Goal: Transaction & Acquisition: Purchase product/service

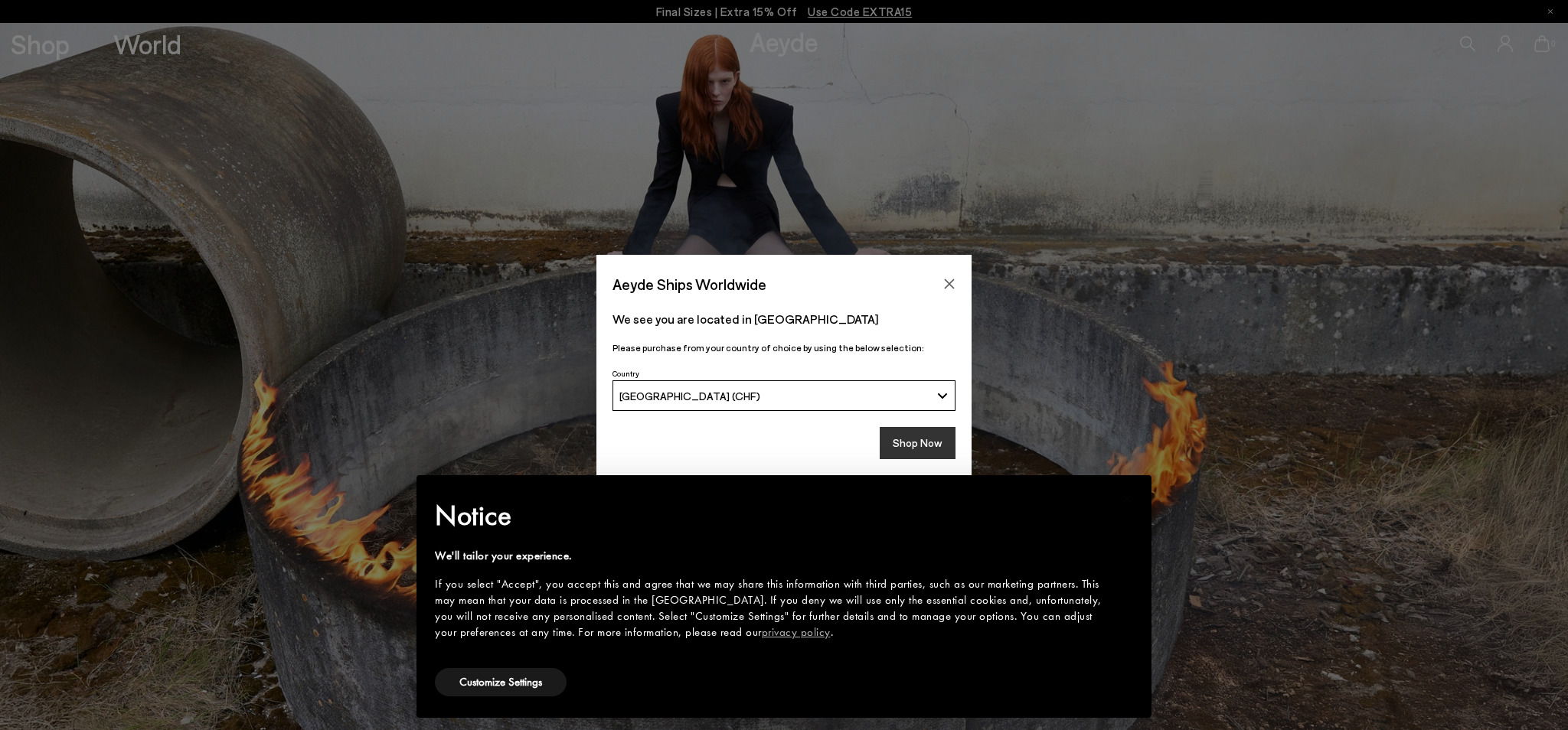
click at [905, 439] on button "Shop Now" at bounding box center [917, 443] width 75 height 32
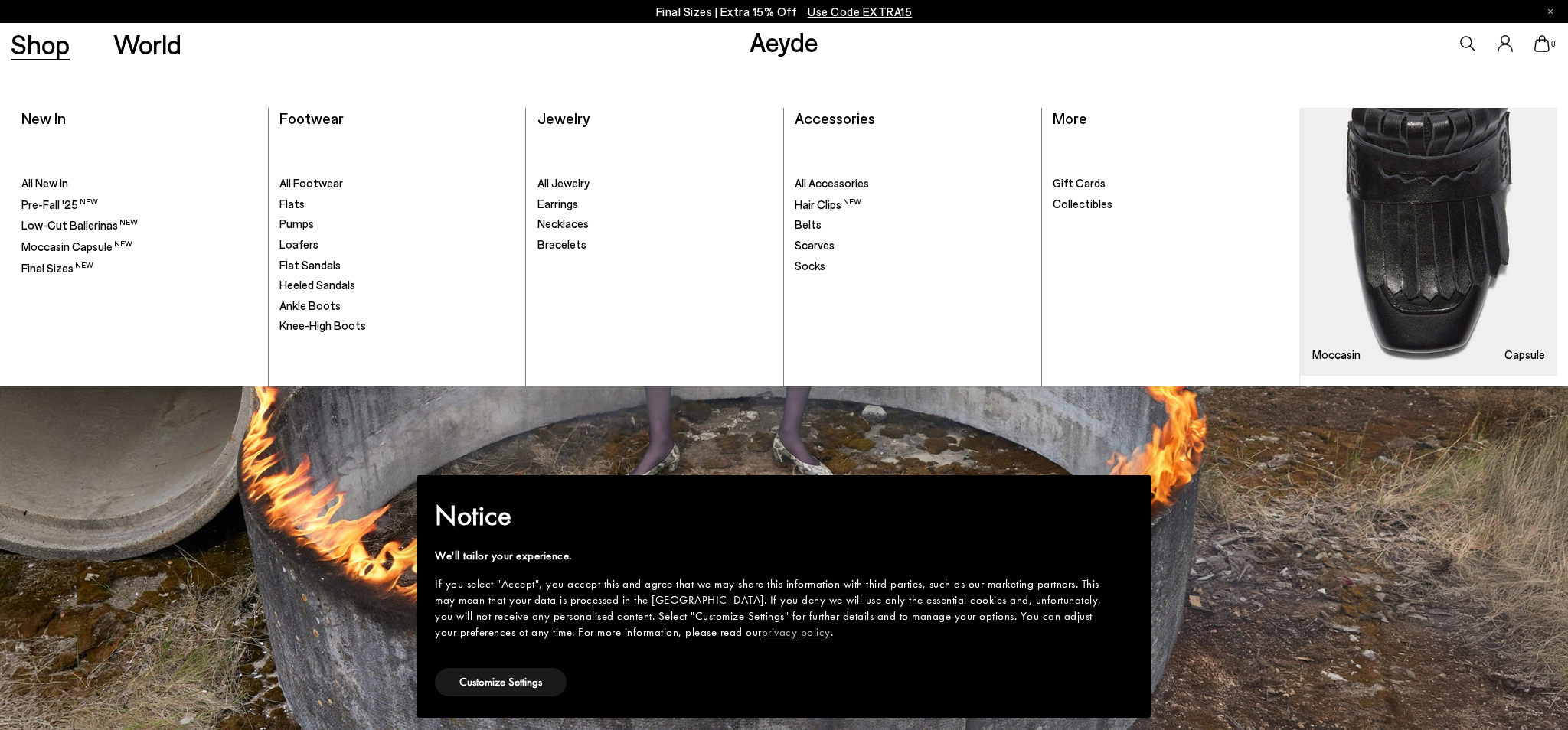
click at [42, 52] on link "Shop" at bounding box center [40, 44] width 59 height 27
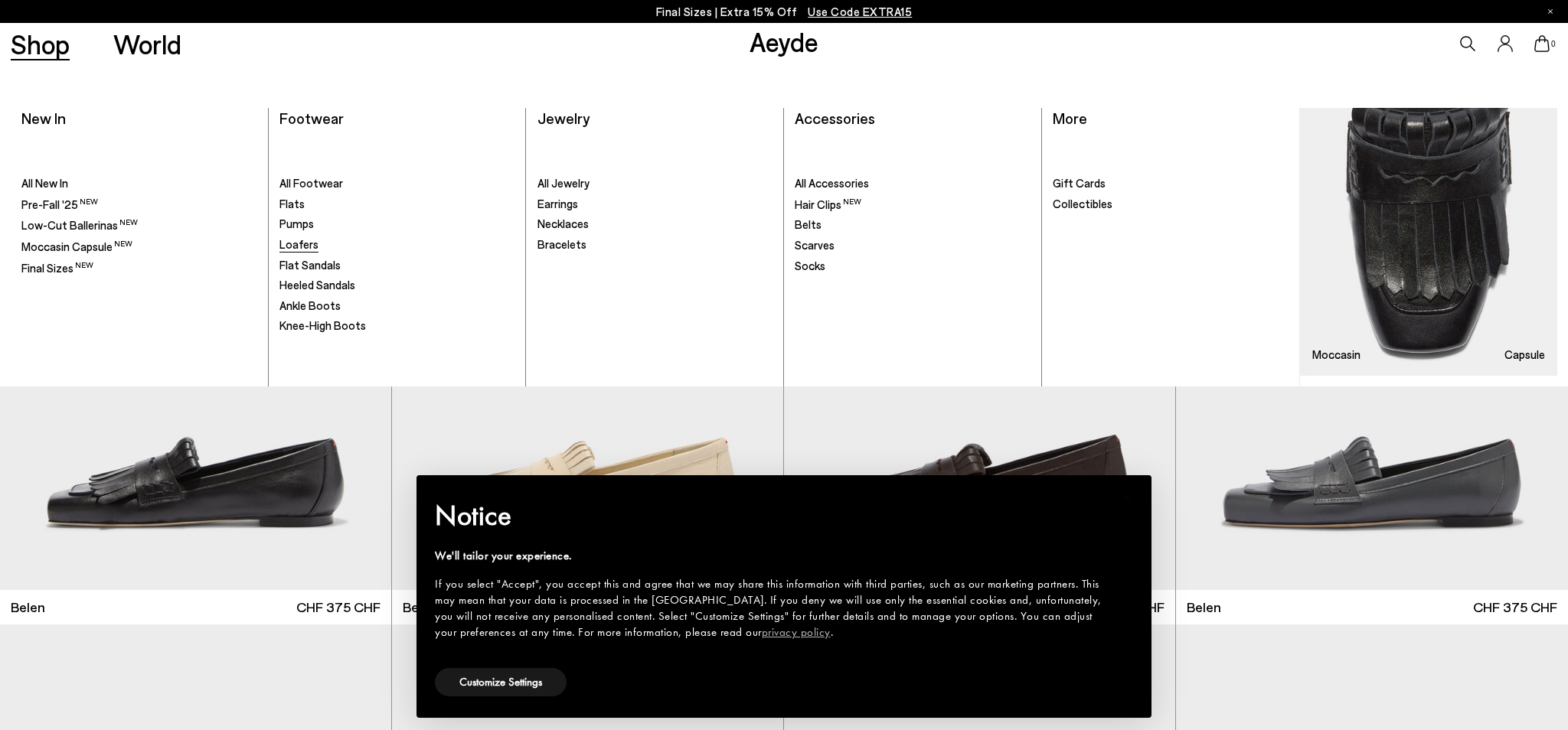
click at [296, 248] on span "Loafers" at bounding box center [299, 244] width 39 height 13
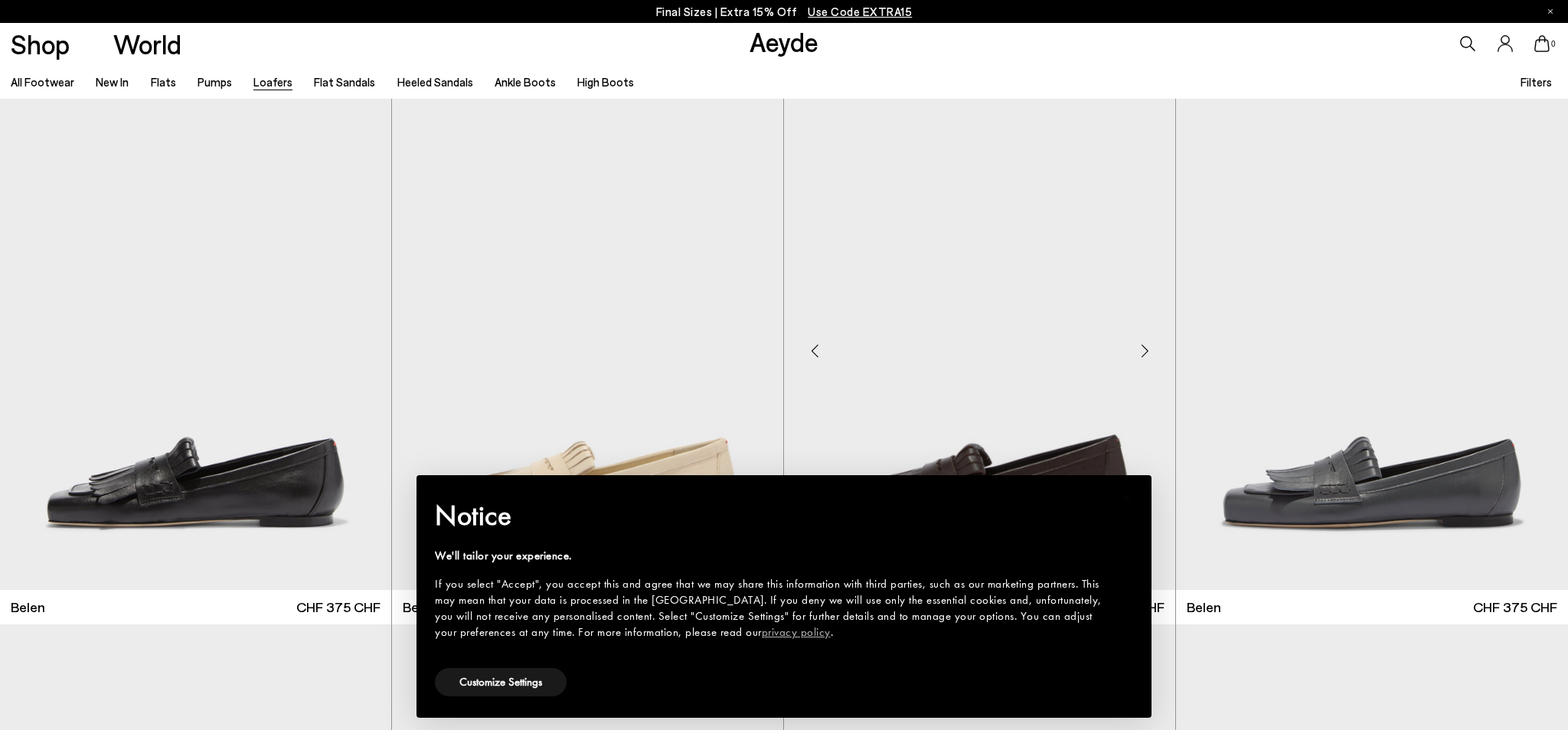
click at [870, 308] on img "1 / 6" at bounding box center [979, 344] width 391 height 491
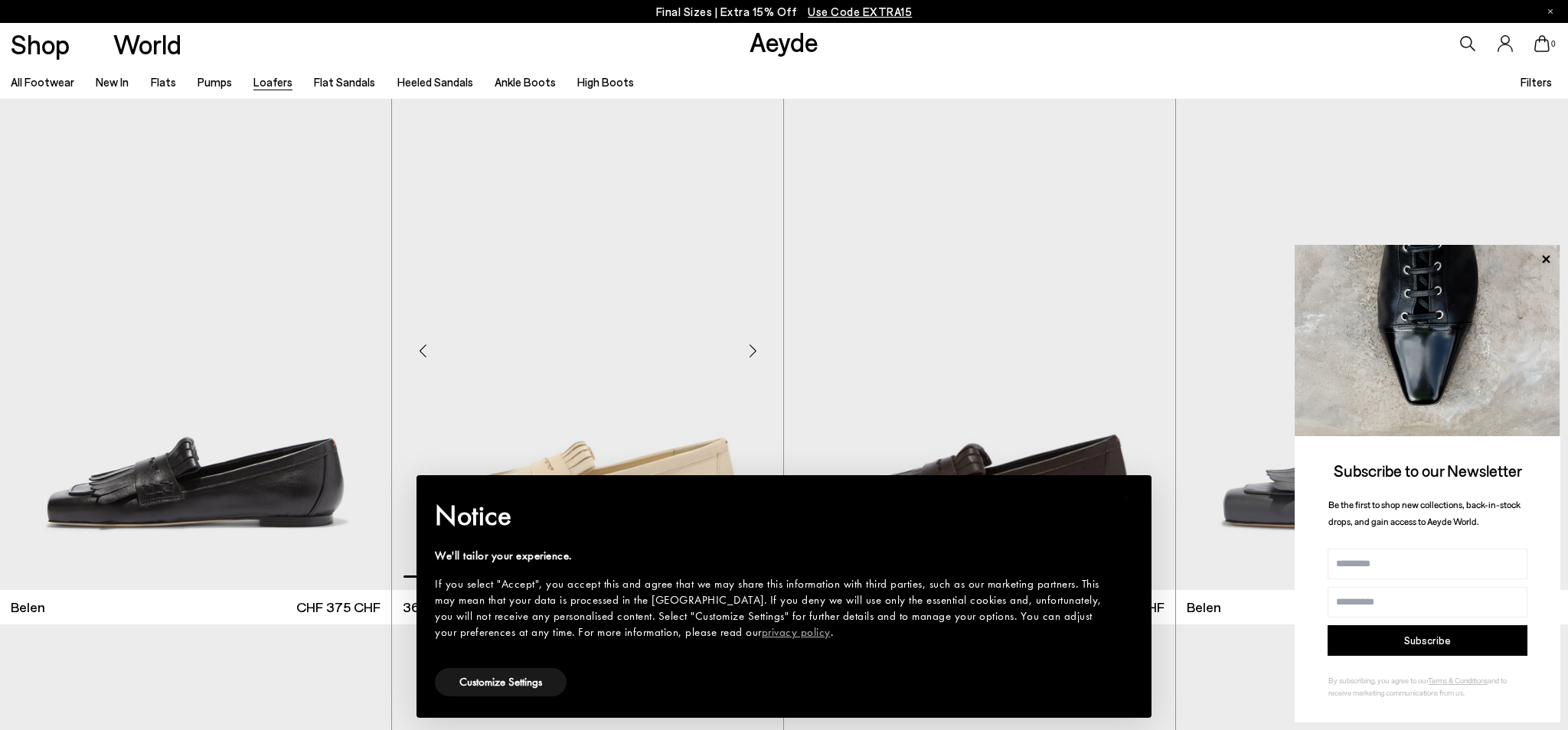
click at [683, 409] on img "1 / 6" at bounding box center [588, 344] width 391 height 491
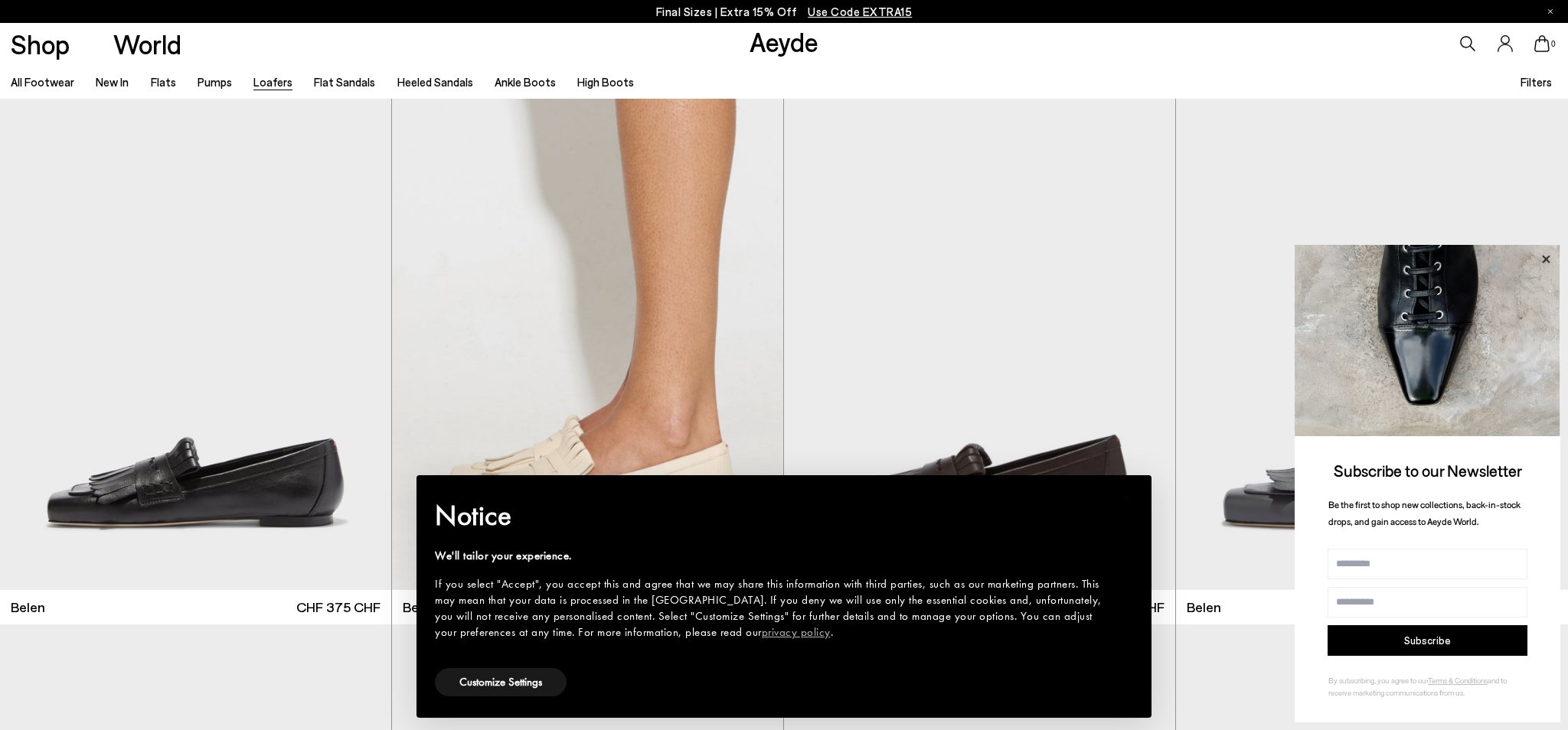
click at [1546, 256] on icon at bounding box center [1545, 259] width 20 height 20
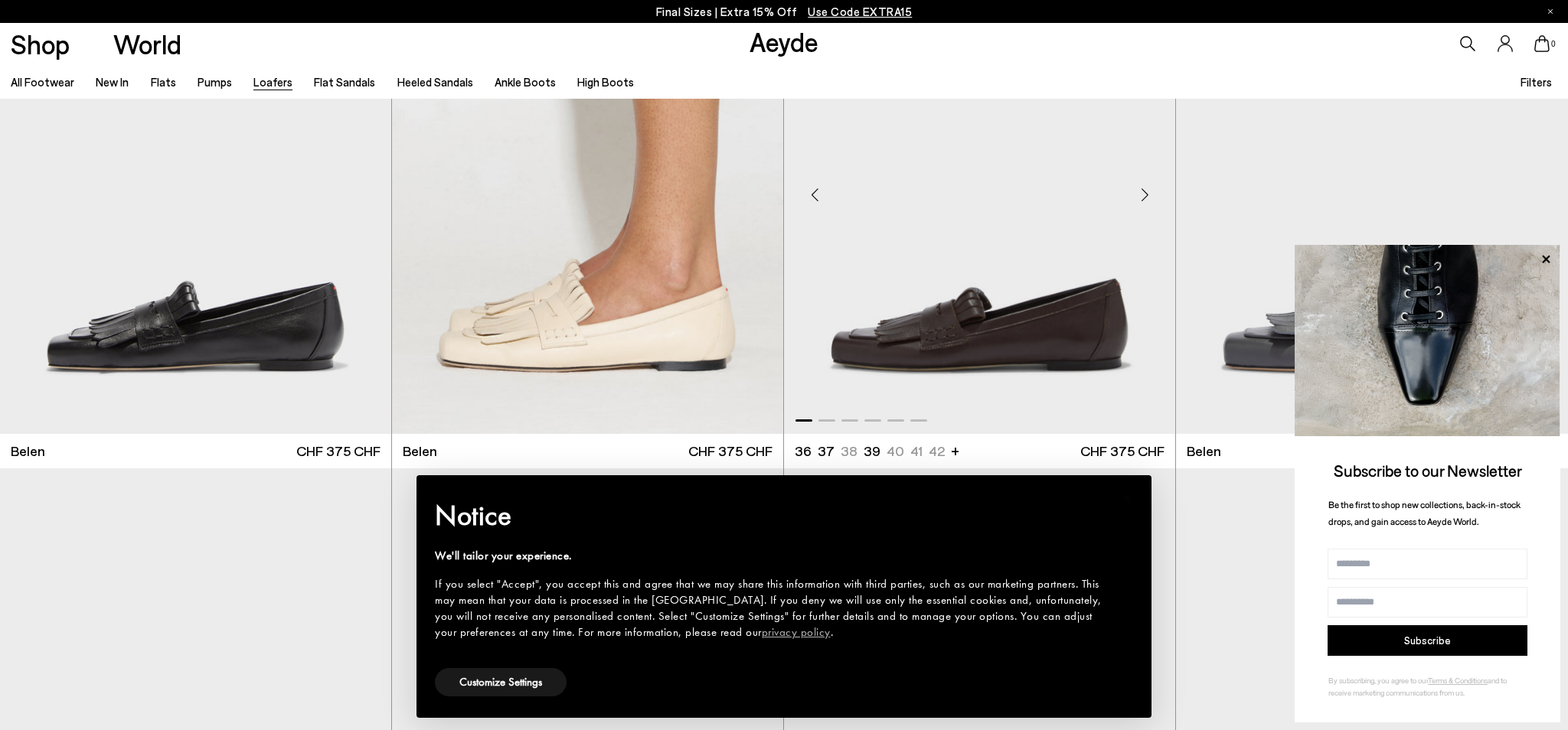
scroll to position [159, 0]
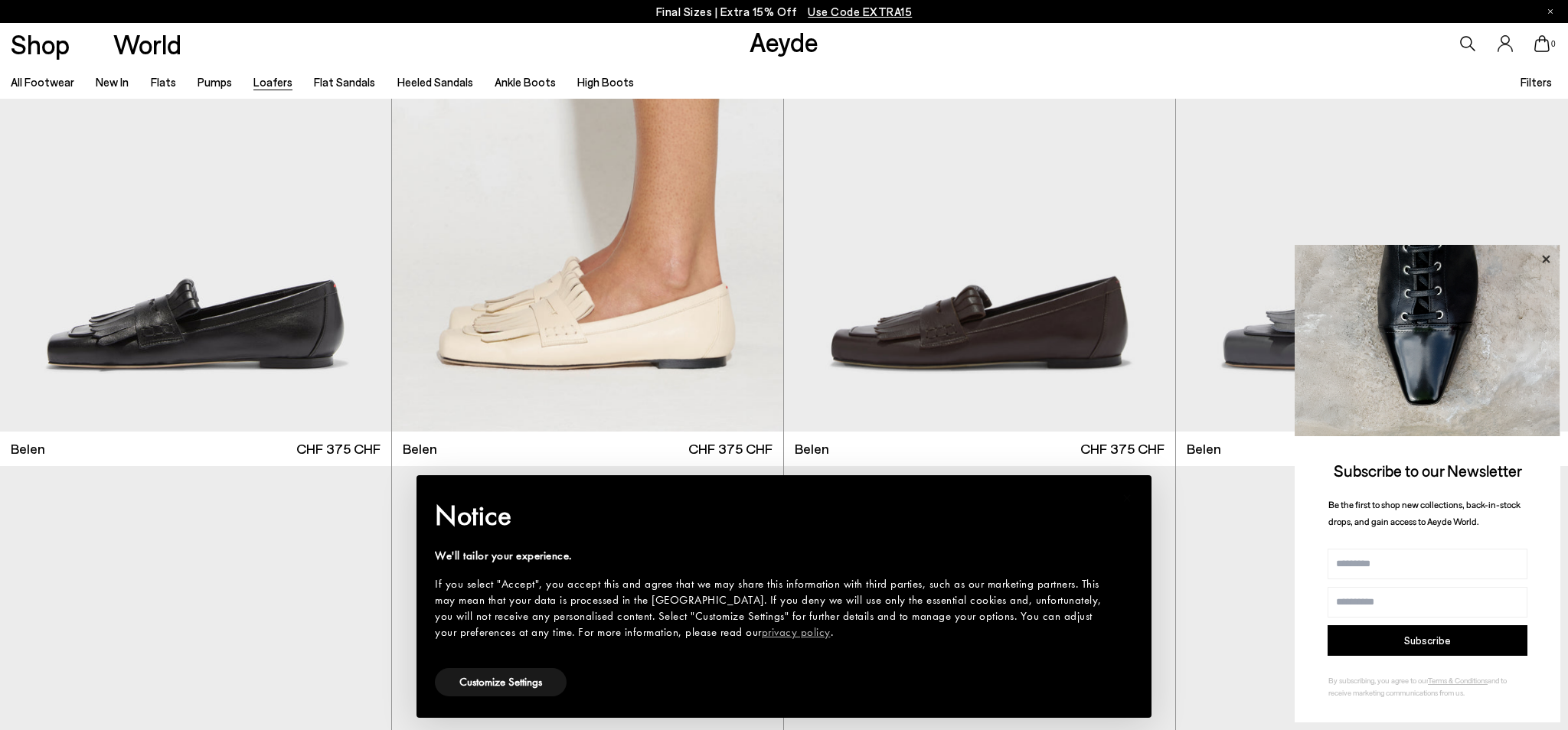
click at [1551, 258] on icon at bounding box center [1545, 259] width 20 height 20
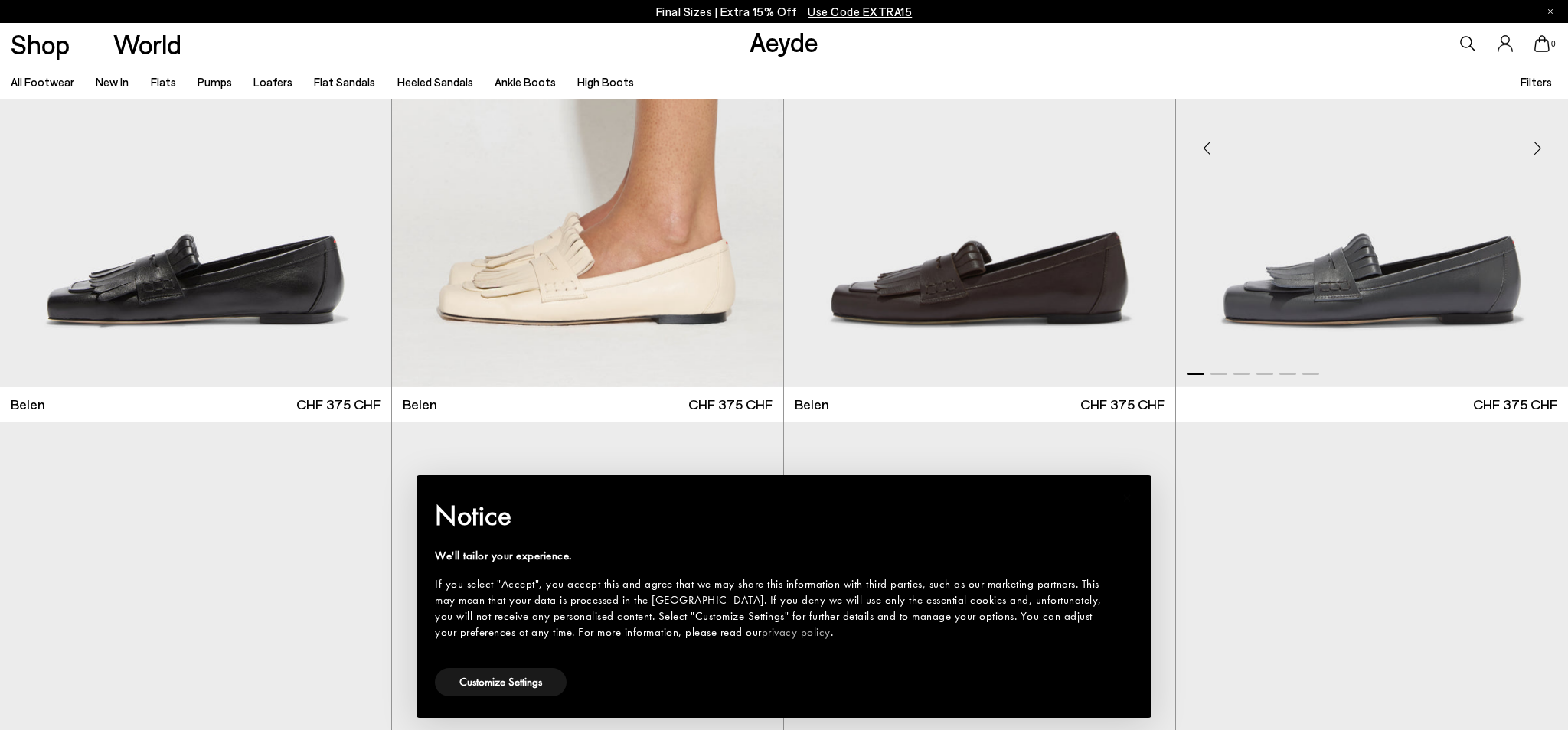
scroll to position [0, 0]
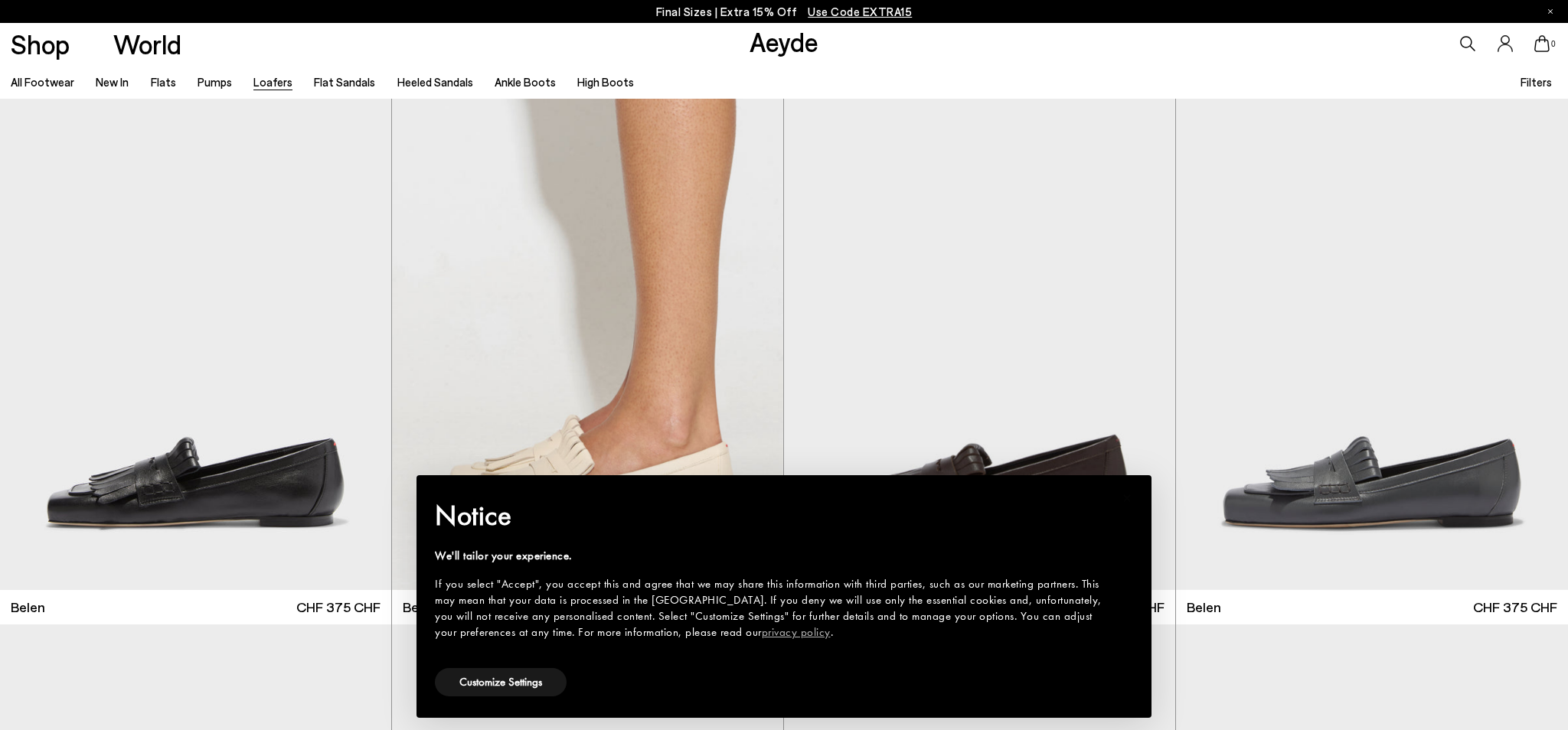
click at [875, 13] on span "Use Code EXTRA15" at bounding box center [859, 11] width 104 height 13
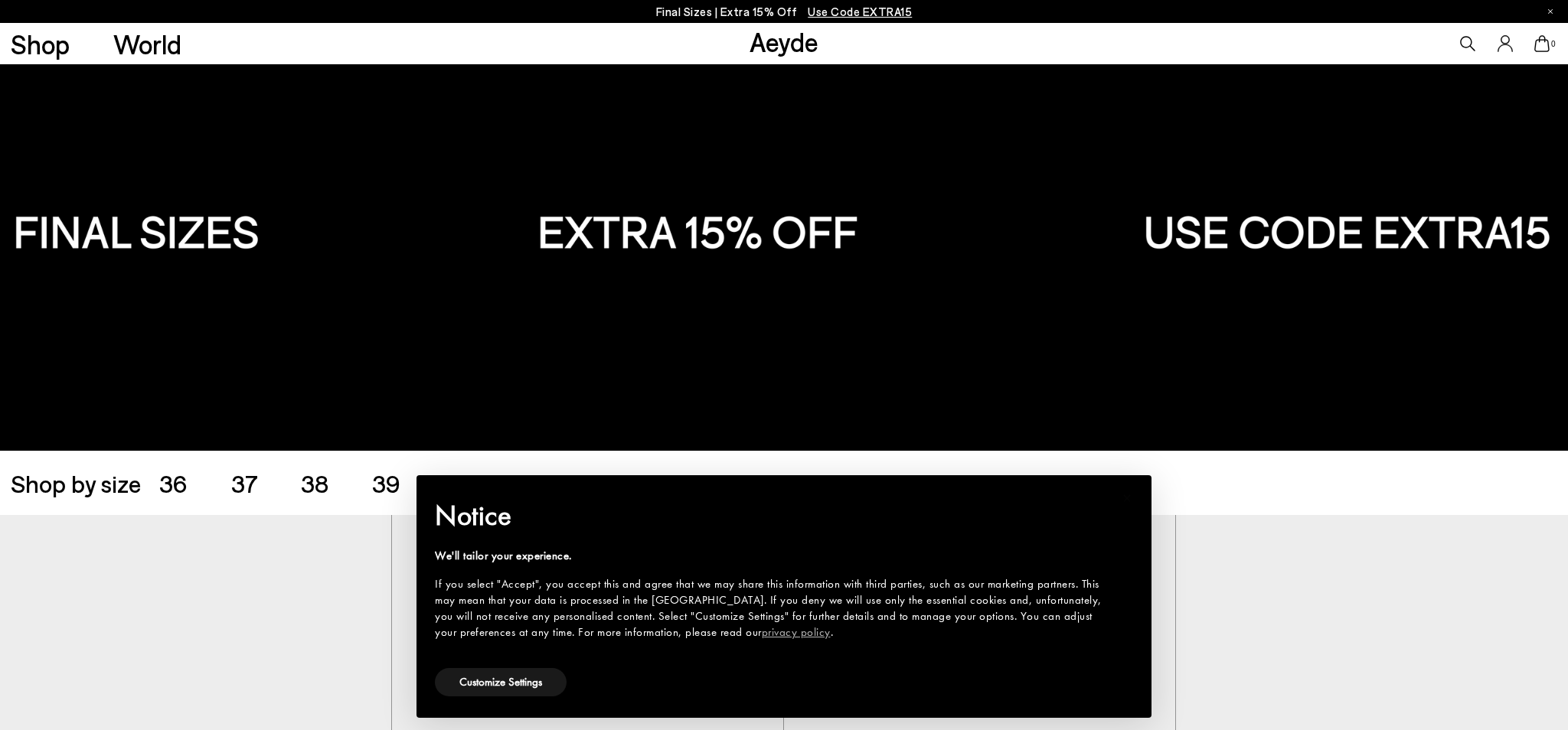
scroll to position [52, 0]
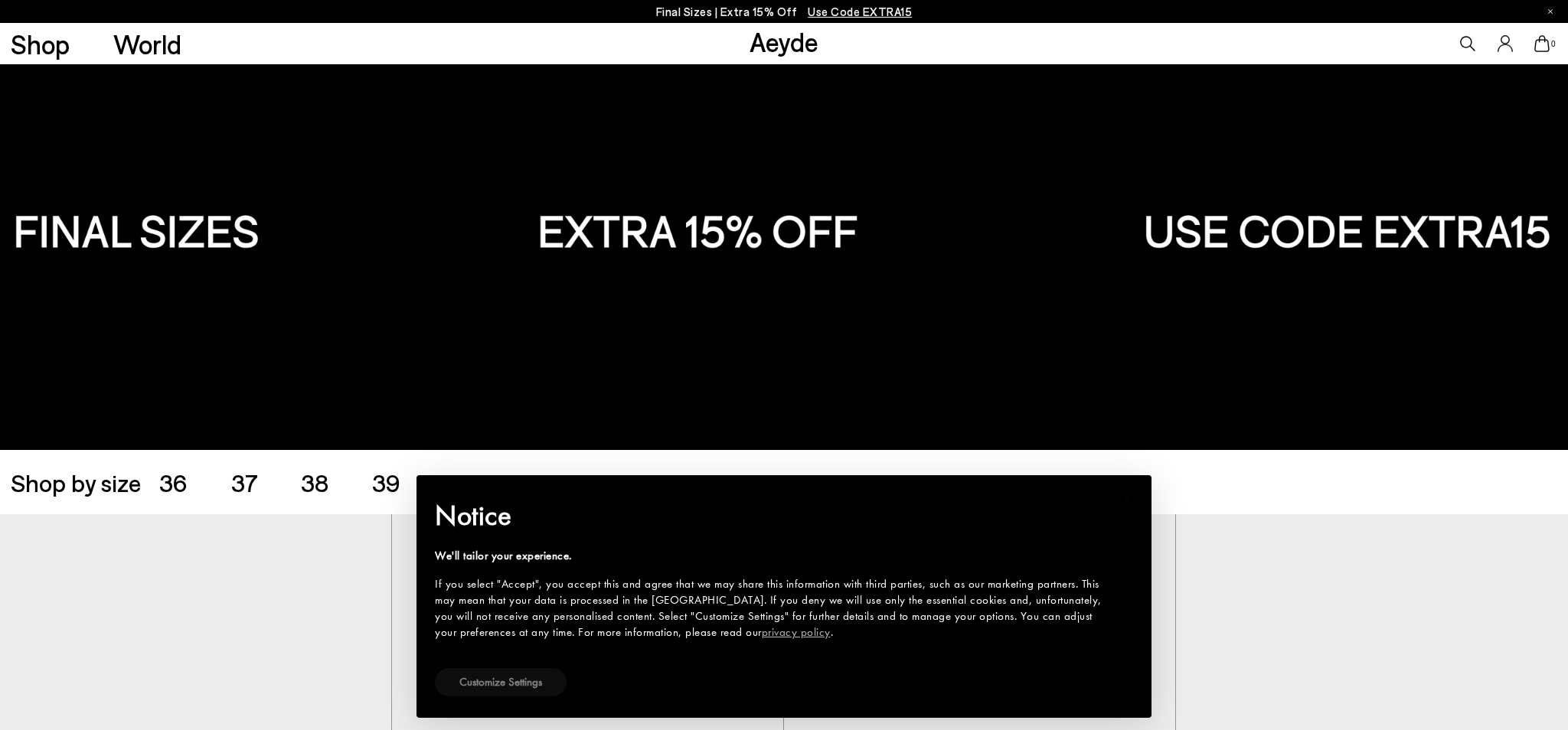
click at [491, 690] on button "Customize Settings" at bounding box center [501, 682] width 132 height 29
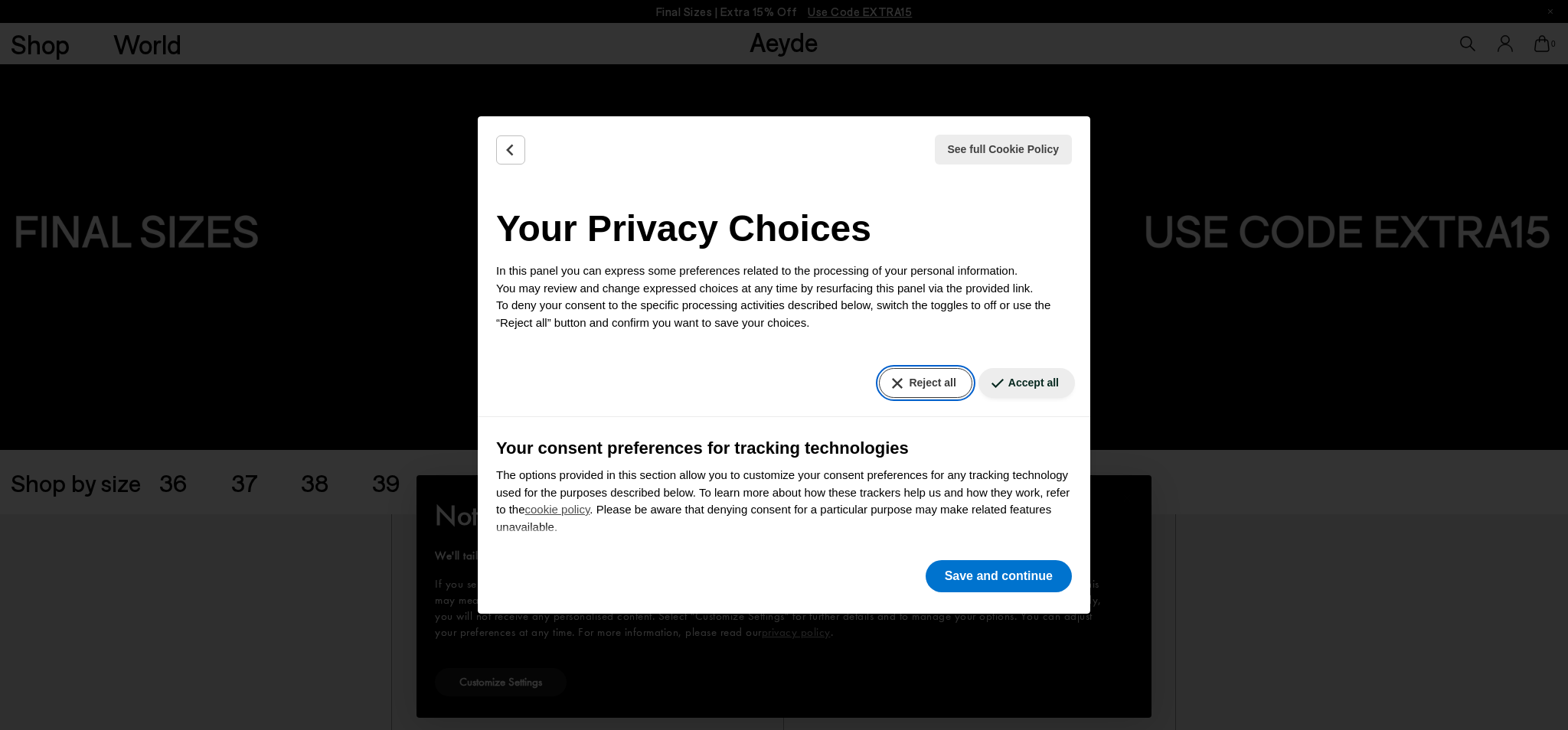
click at [929, 382] on button "Reject all" at bounding box center [925, 383] width 93 height 30
click at [972, 589] on button "Save and continue" at bounding box center [999, 576] width 146 height 32
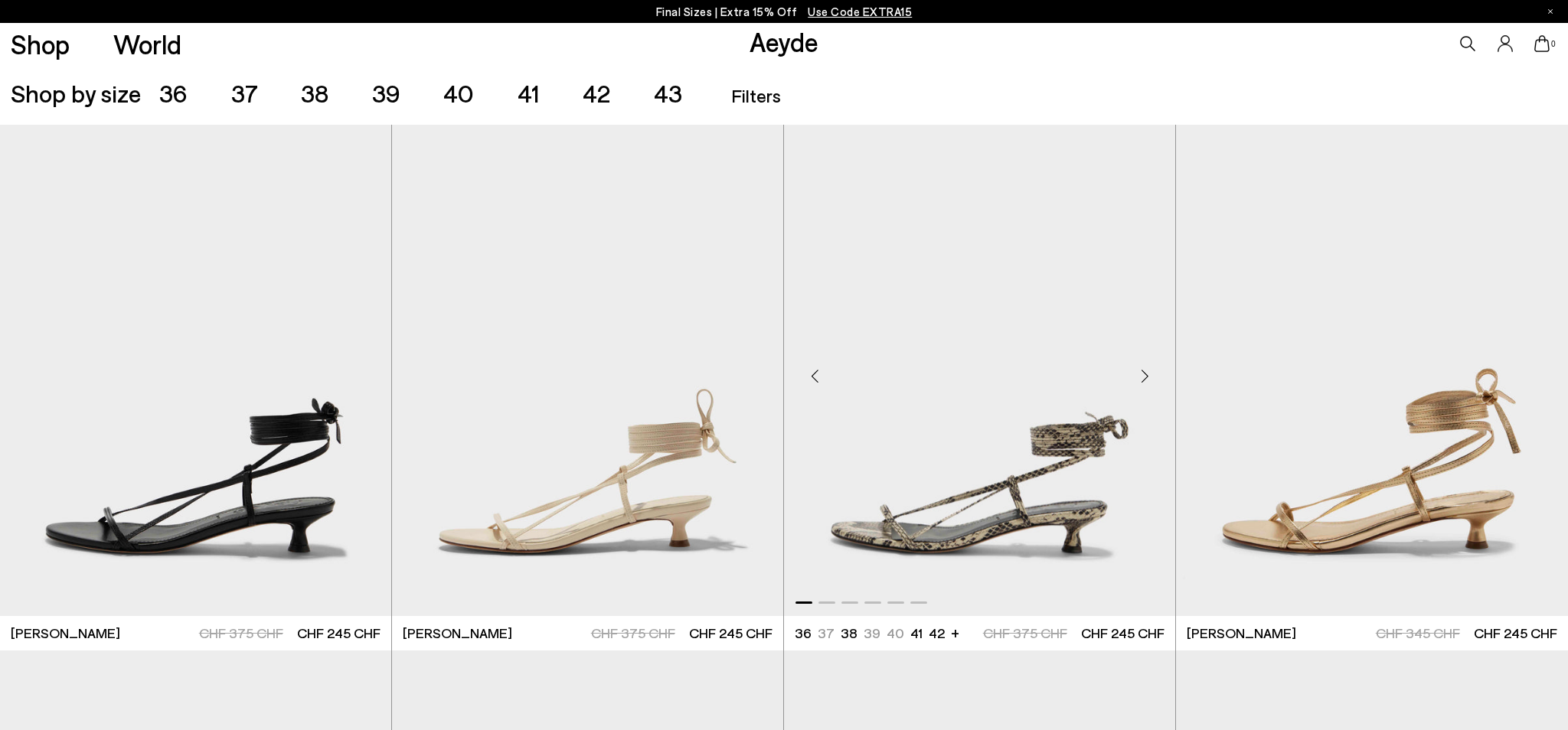
scroll to position [340, 0]
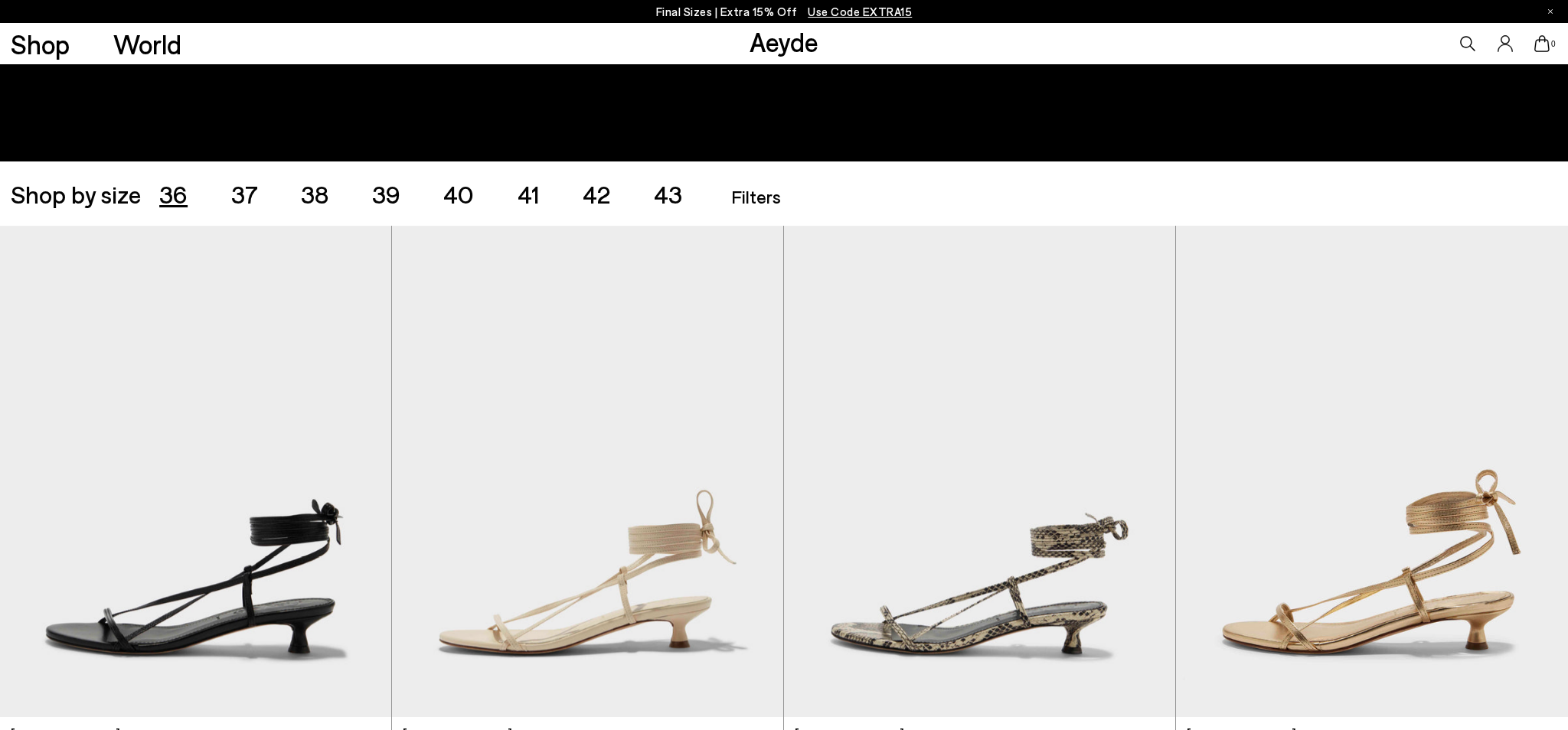
click at [169, 201] on span "36" at bounding box center [174, 194] width 29 height 29
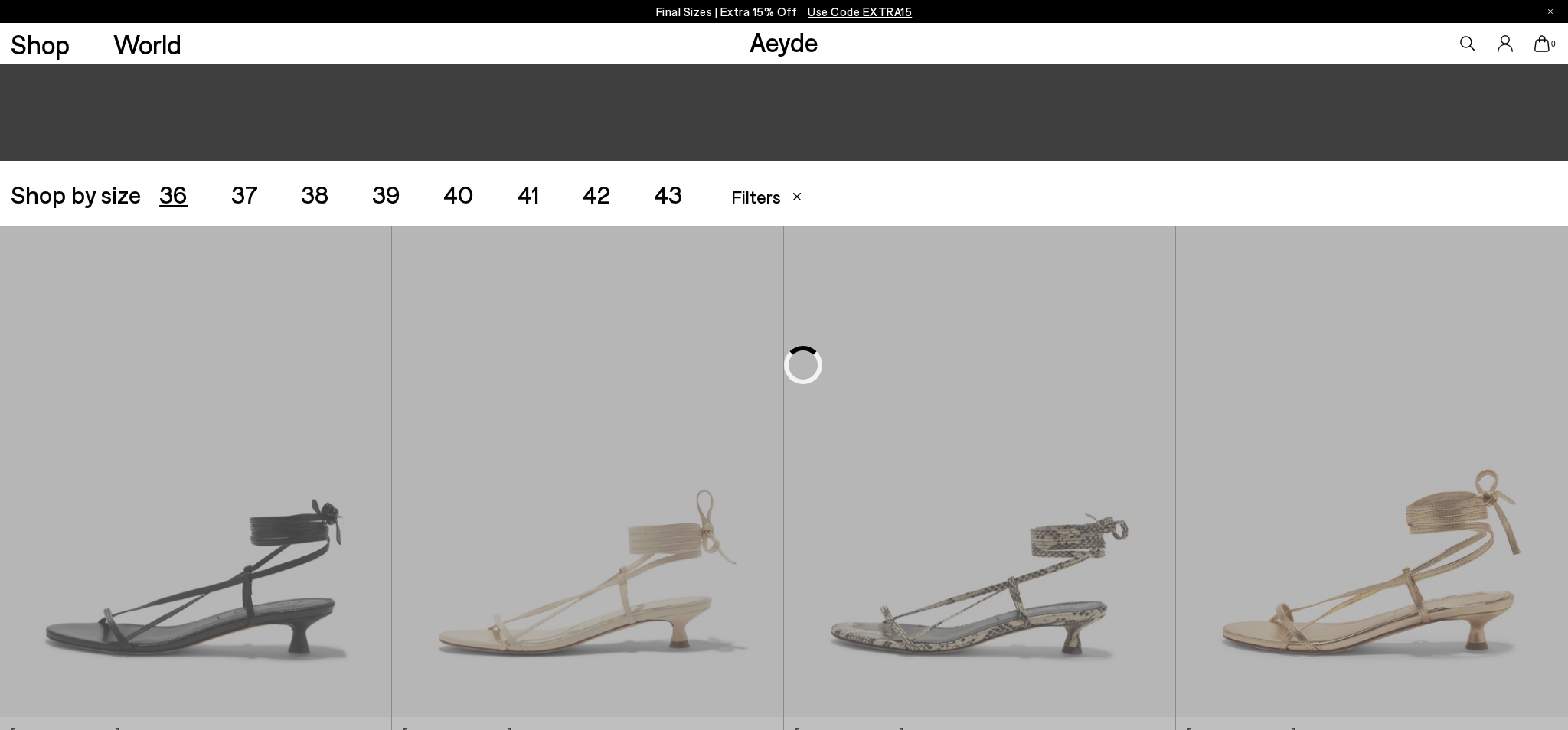
scroll to position [437, 0]
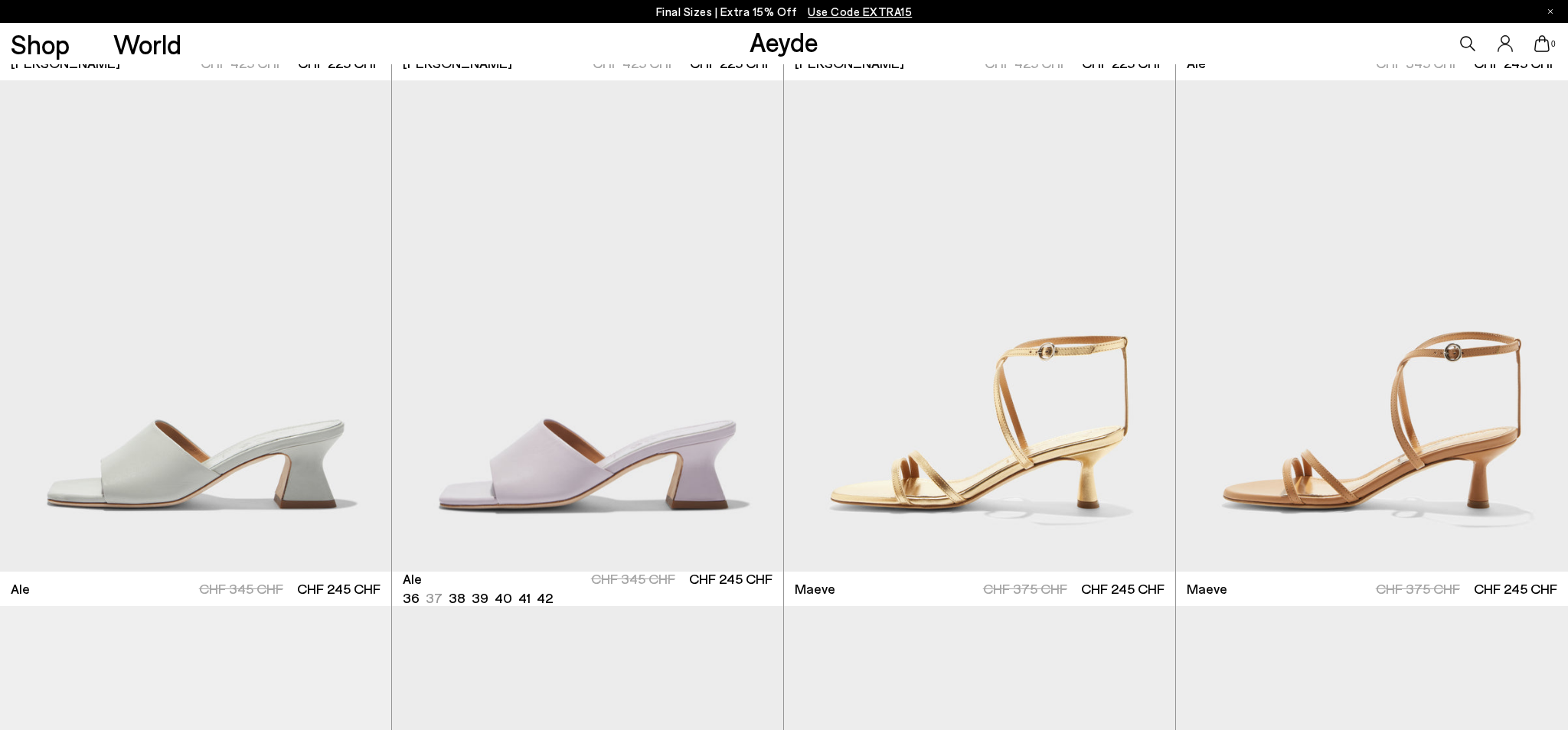
scroll to position [2618, 0]
